Goal: Find specific page/section: Find specific page/section

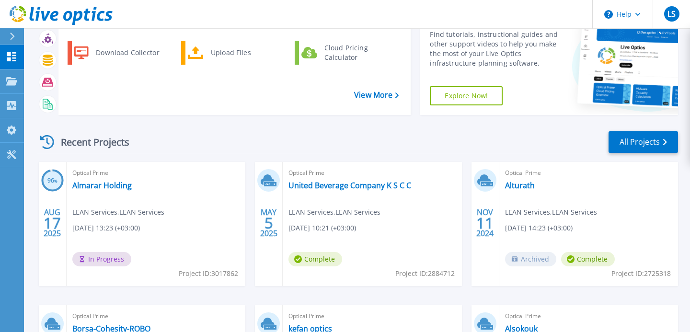
scroll to position [46, 0]
click at [108, 185] on link "Almarar Holding" at bounding box center [101, 185] width 59 height 10
